Goal: Check status: Check status

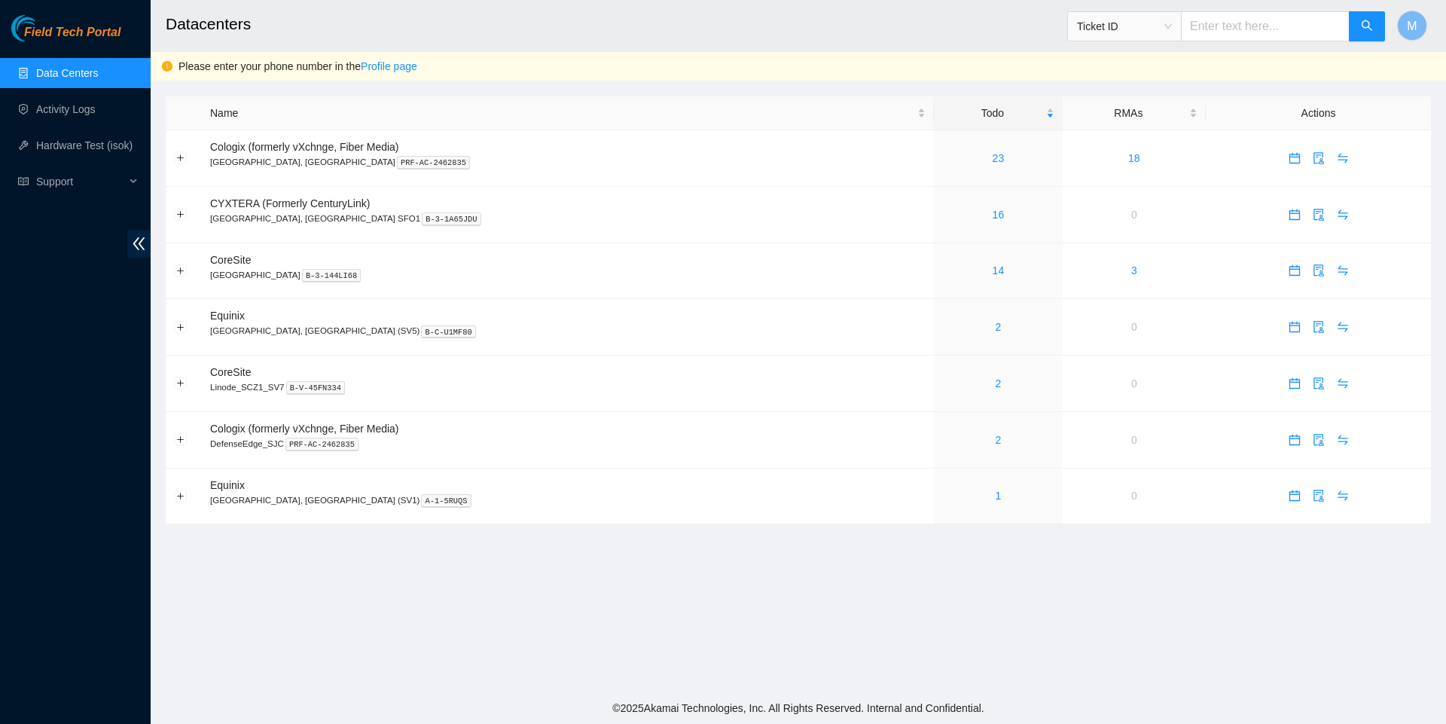
click at [1161, 21] on span "Ticket ID" at bounding box center [1124, 26] width 95 height 23
click at [1120, 175] on div "Tracking Number" at bounding box center [1121, 175] width 96 height 17
click at [1215, 28] on input "text" at bounding box center [1265, 26] width 169 height 30
paste input "739263649290"
type input "739263649290"
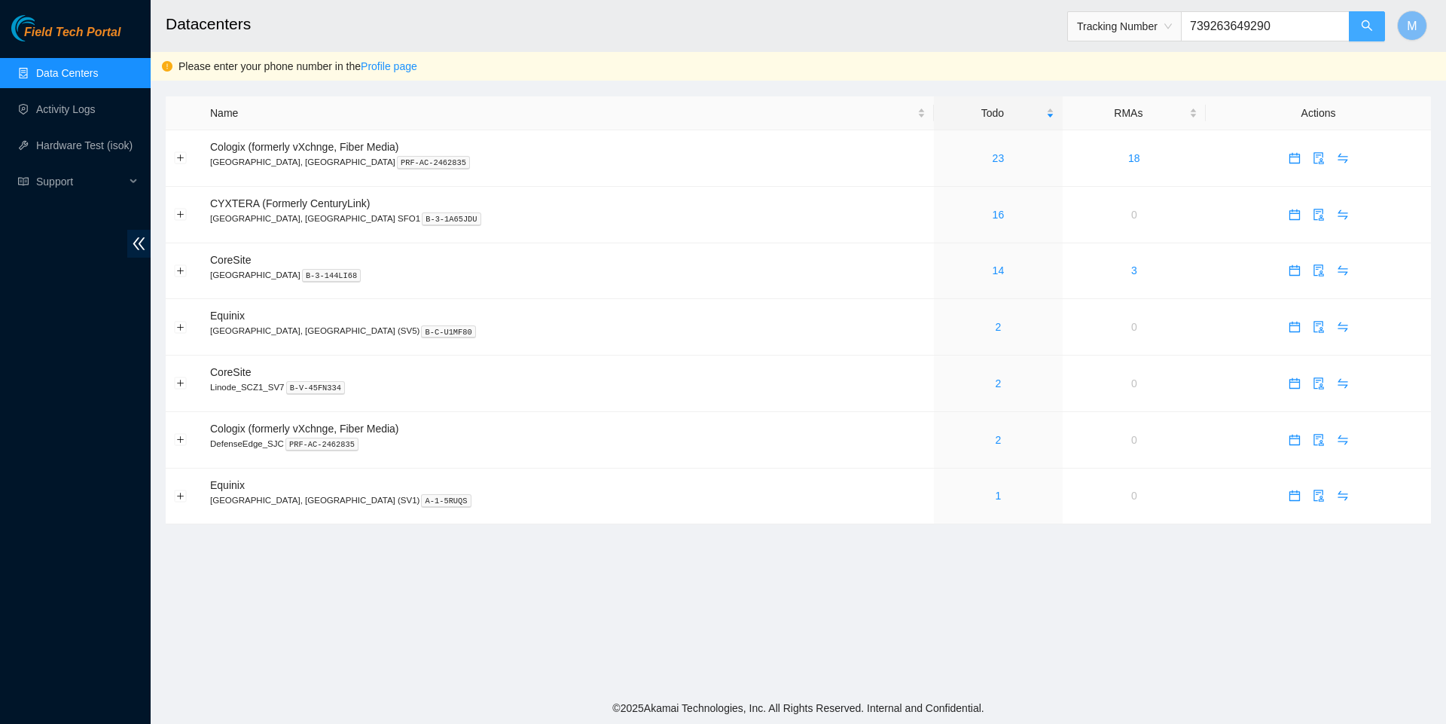
click at [1368, 27] on icon "search" at bounding box center [1367, 26] width 12 height 12
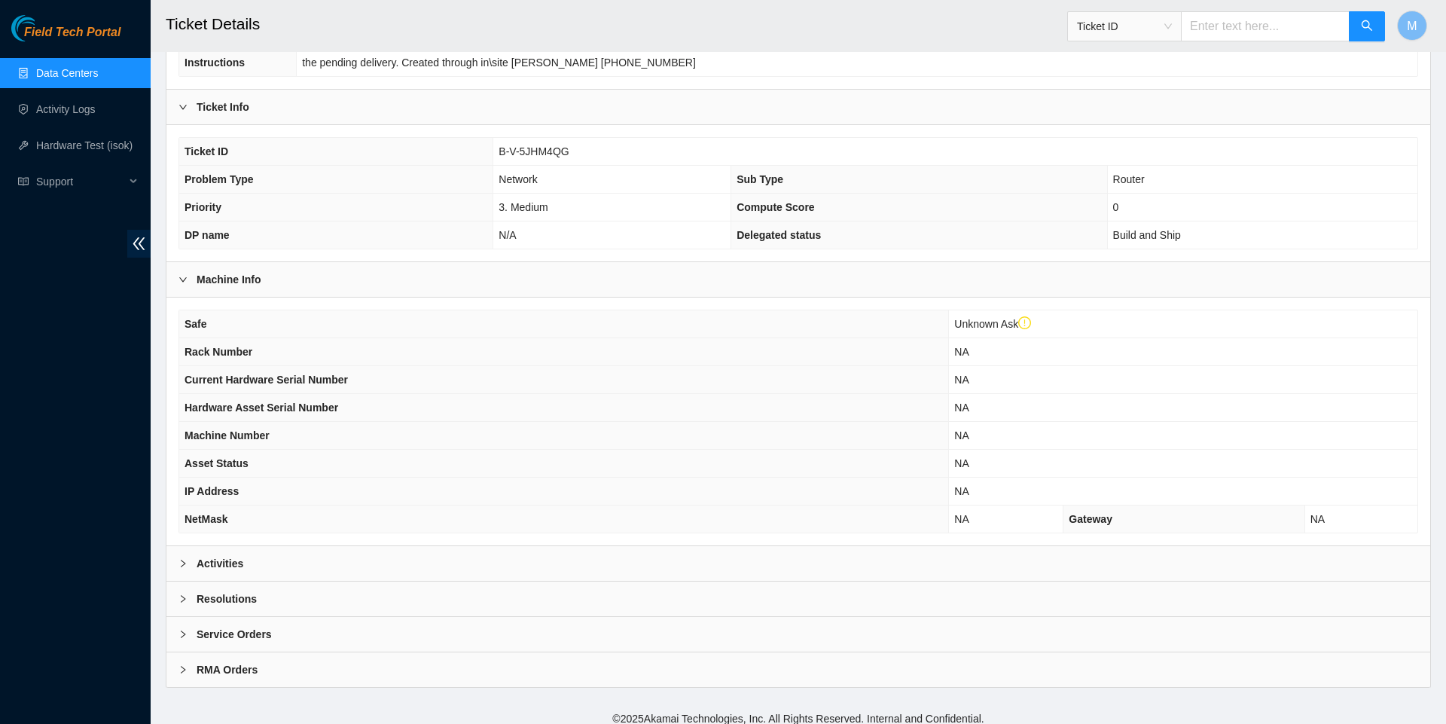
scroll to position [289, 0]
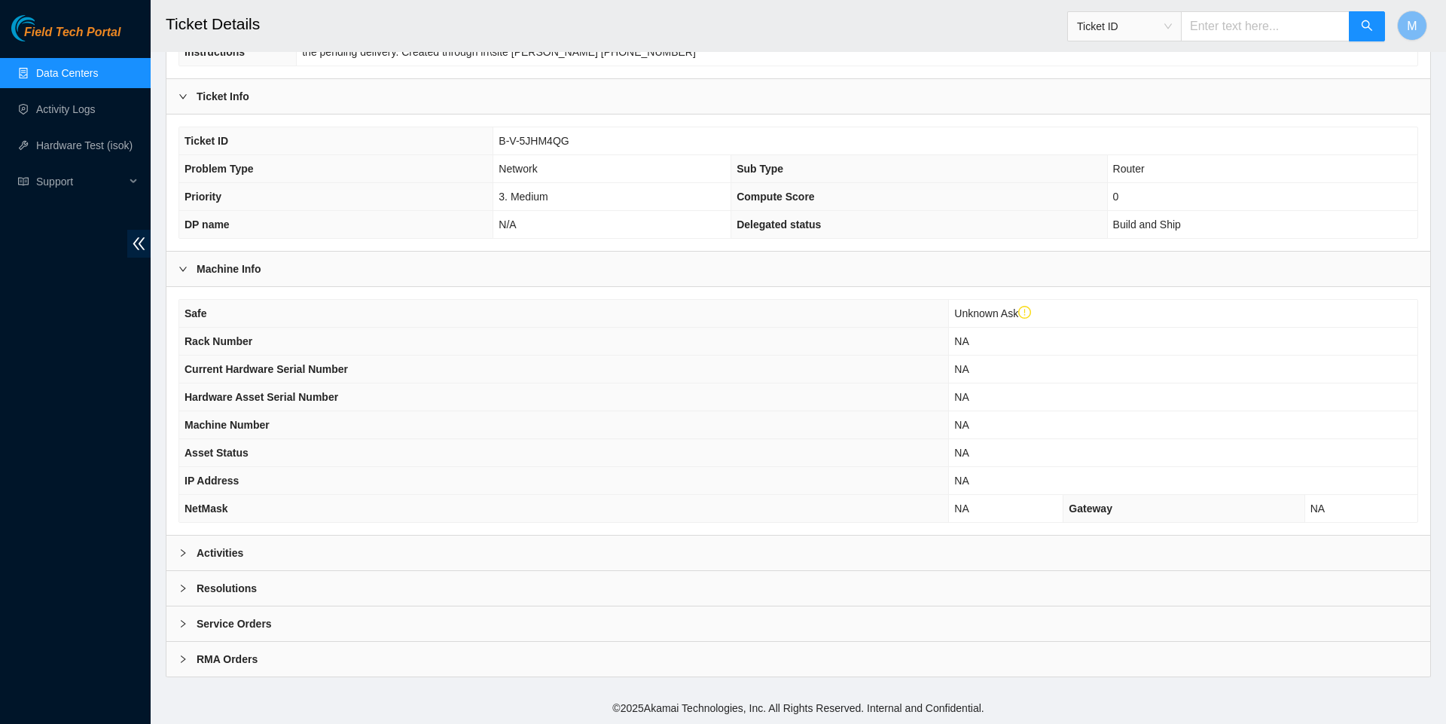
click at [185, 557] on icon "right" at bounding box center [182, 552] width 9 height 9
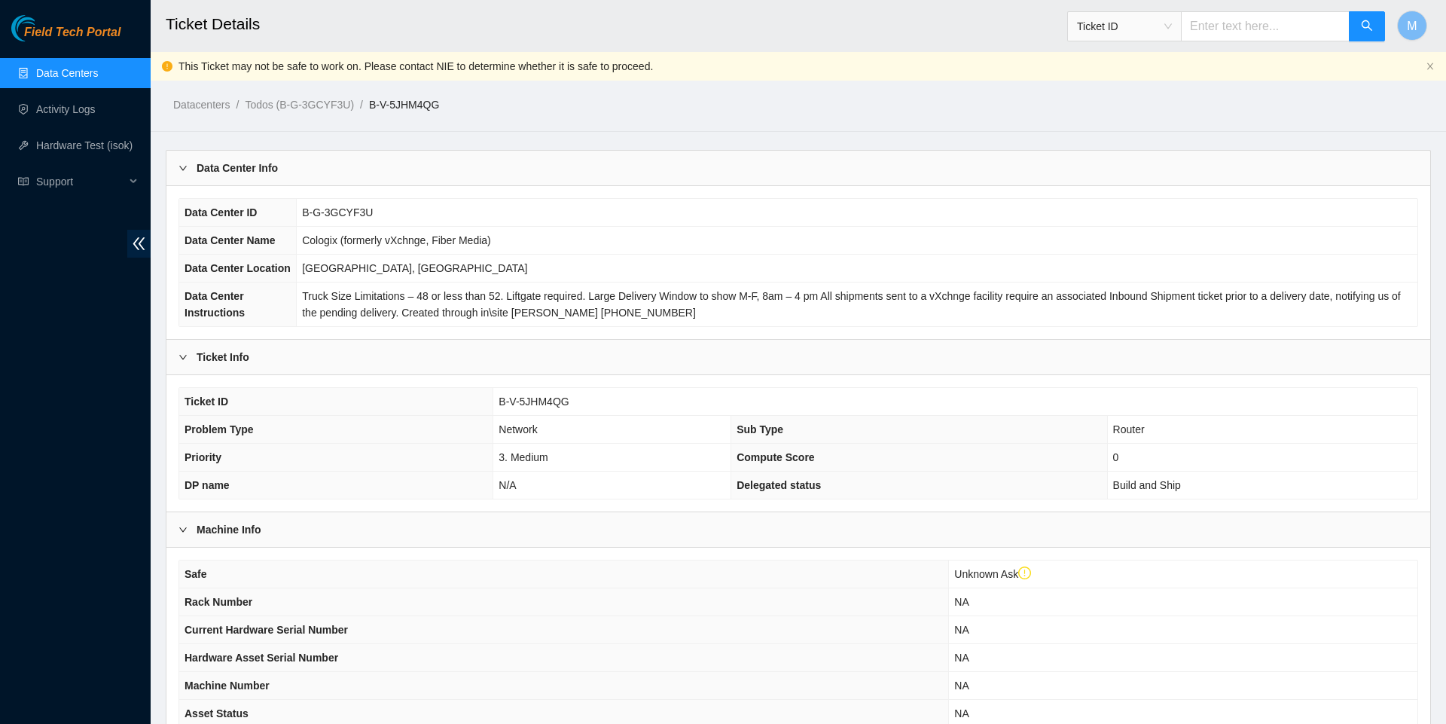
scroll to position [0, 0]
click at [1160, 30] on span "Ticket ID" at bounding box center [1124, 26] width 95 height 23
click at [1116, 148] on div "Serial Number" at bounding box center [1121, 151] width 96 height 17
click at [1209, 28] on input "text" at bounding box center [1265, 26] width 169 height 30
type input "AAA2038AANT"
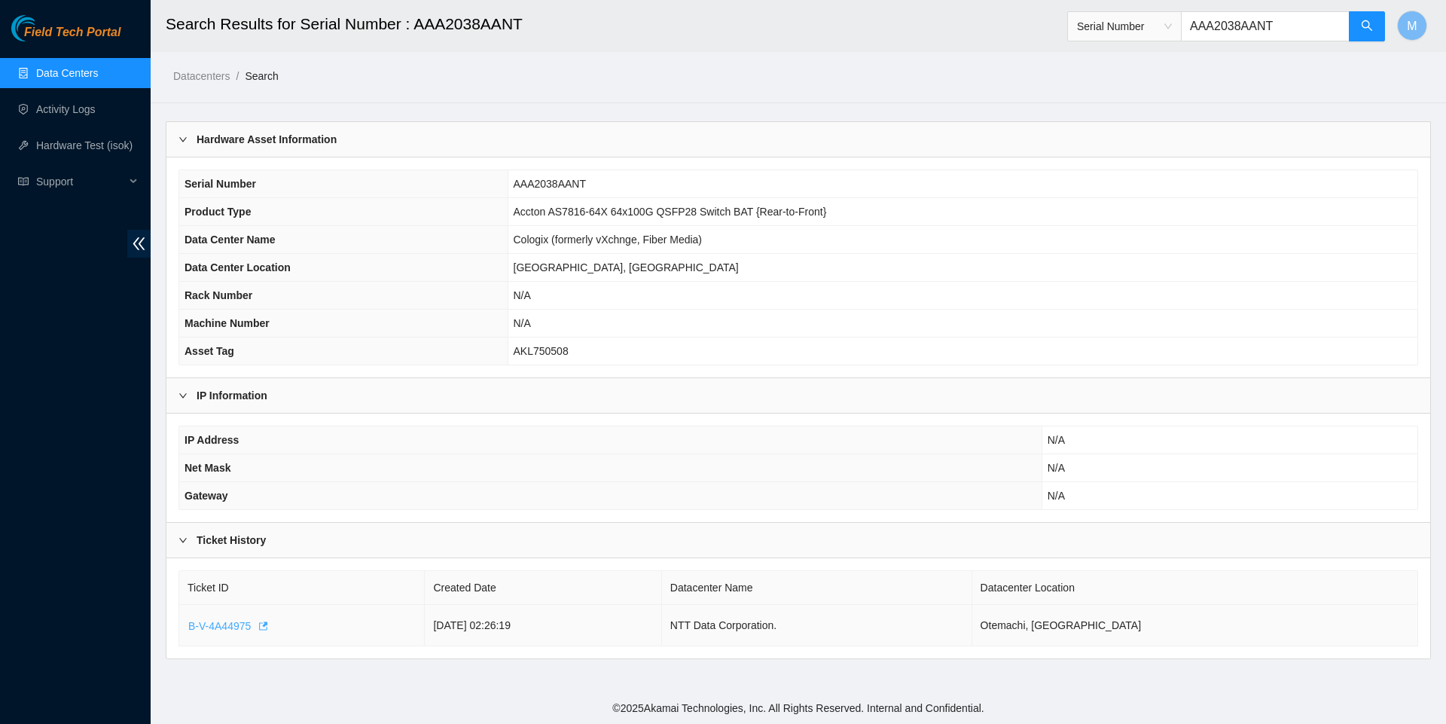
click at [251, 634] on span "B-V-4A44975" at bounding box center [219, 625] width 62 height 17
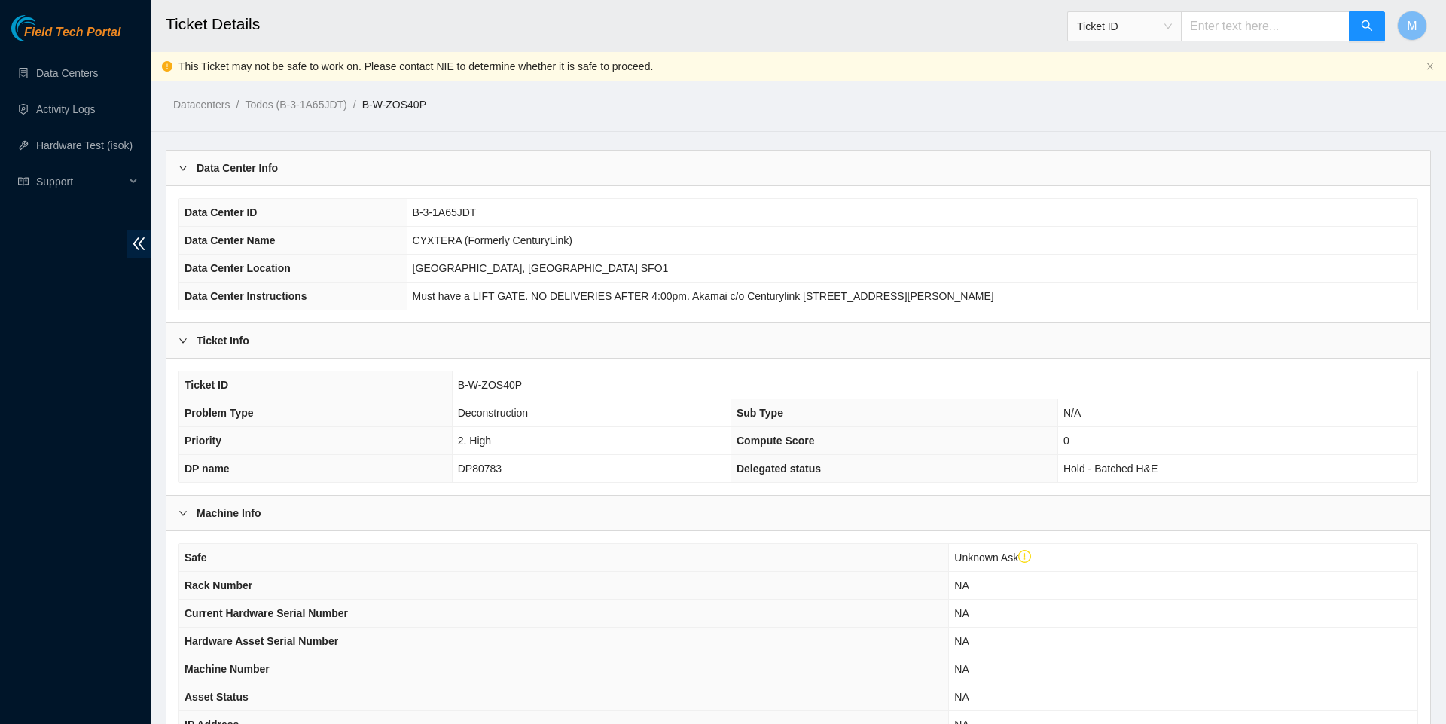
scroll to position [408, 0]
click at [1212, 27] on input "text" at bounding box center [1265, 26] width 169 height 30
paste input "B-V-5VGDLY4"
type input "B-V-5VGDLY4"
click at [1365, 21] on icon "search" at bounding box center [1366, 25] width 11 height 11
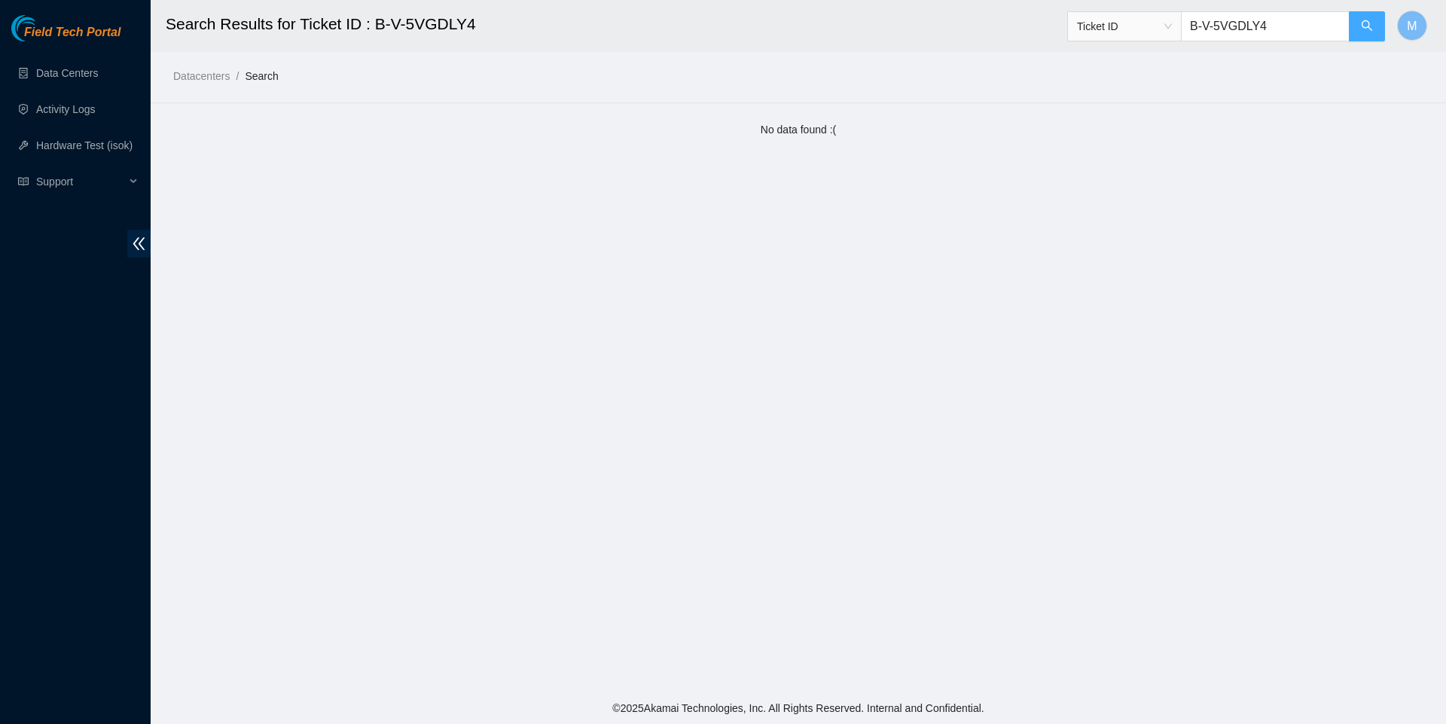
click at [1364, 27] on icon "search" at bounding box center [1367, 26] width 12 height 12
click at [1209, 29] on input "B-V-5VGDLY4" at bounding box center [1265, 26] width 169 height 30
click at [1359, 25] on button "button" at bounding box center [1367, 26] width 36 height 30
click at [1166, 29] on span "Ticket ID" at bounding box center [1124, 26] width 95 height 23
click at [1136, 53] on div "Ticket ID" at bounding box center [1121, 55] width 96 height 17
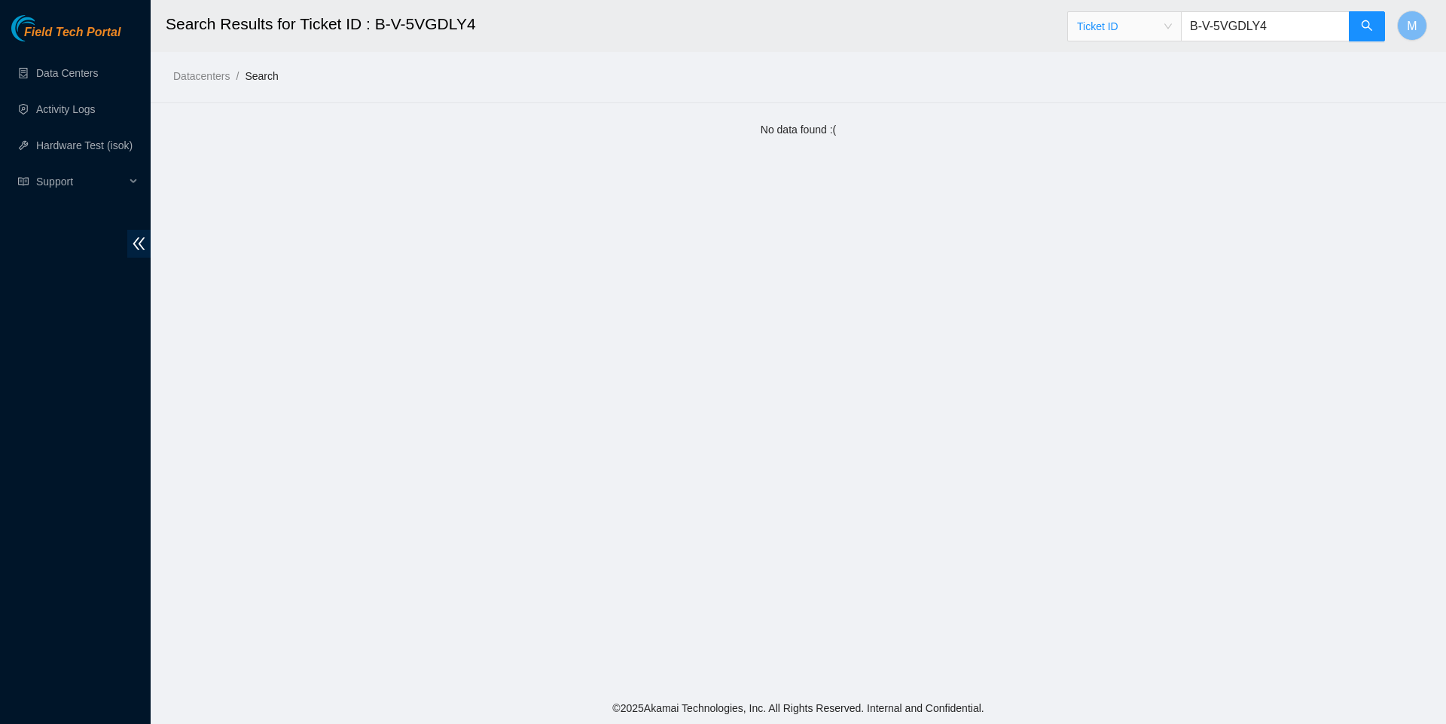
click at [1310, 14] on input "B-V-5VGDLY4" at bounding box center [1265, 26] width 169 height 30
click at [1363, 22] on icon "search" at bounding box center [1366, 25] width 11 height 11
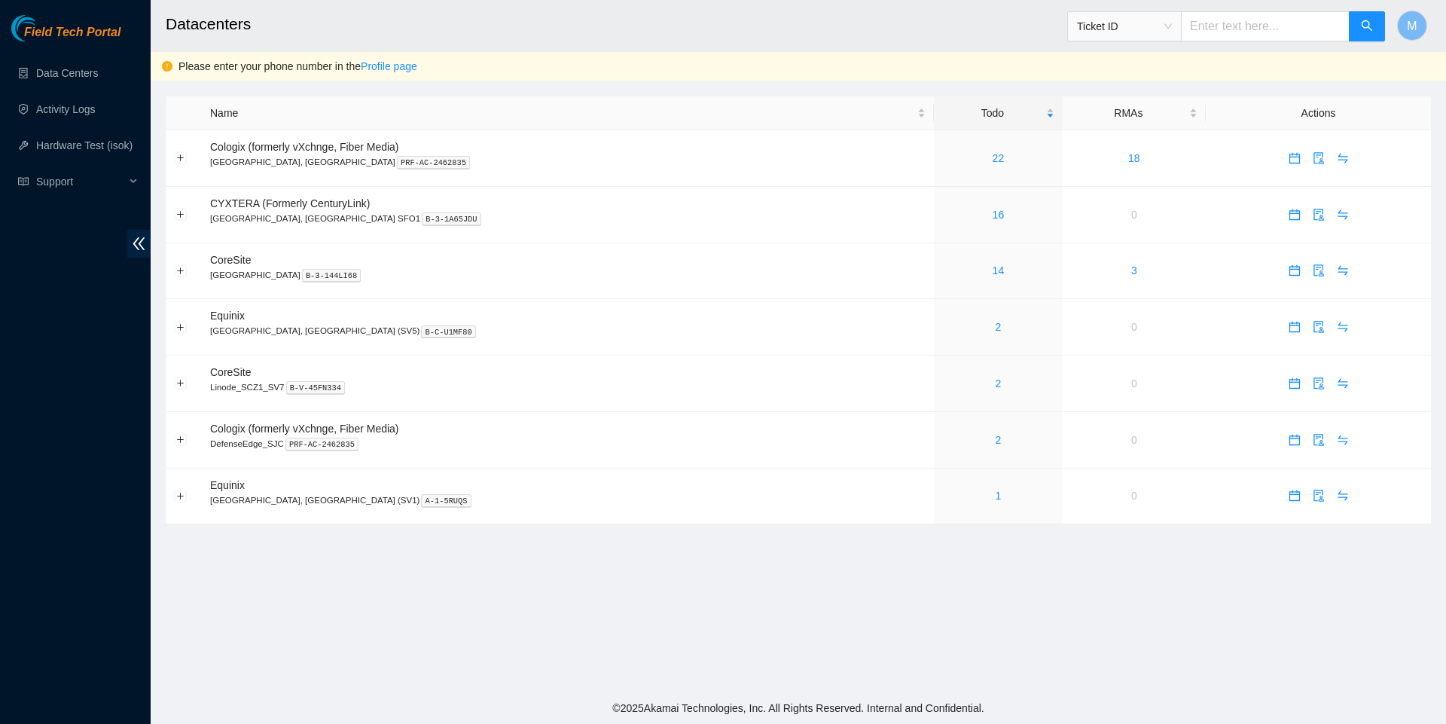
click at [229, 2] on h2 "Datacenters" at bounding box center [661, 24] width 991 height 48
